Goal: Task Accomplishment & Management: Use online tool/utility

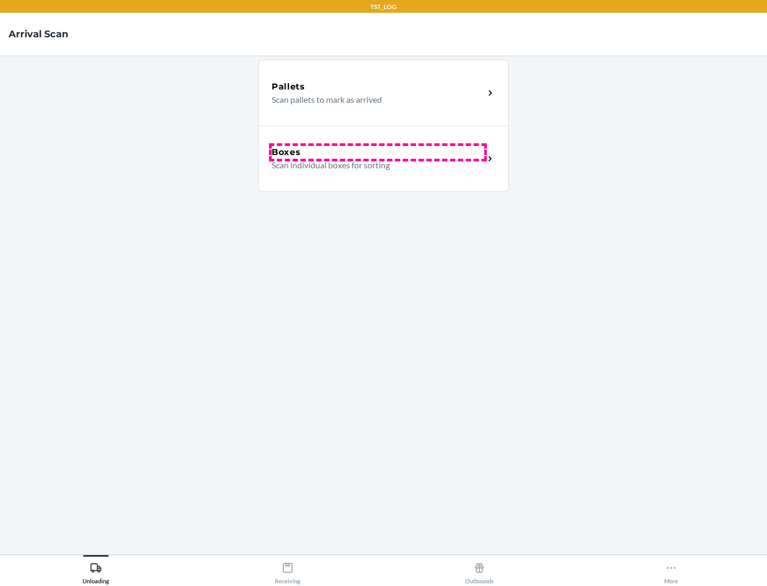
click at [378, 152] on div "Boxes" at bounding box center [378, 152] width 213 height 13
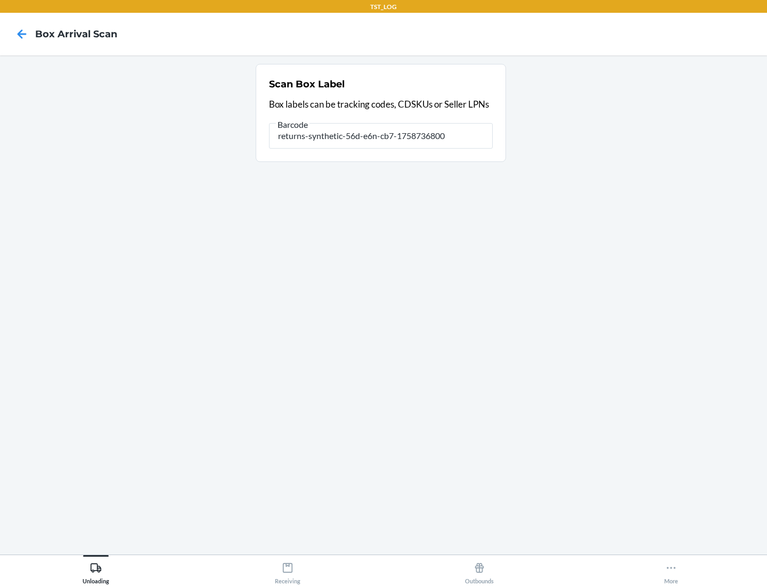
type input "returns-synthetic-56d-e6n-cb7-1758736800"
